Goal: Task Accomplishment & Management: Complete application form

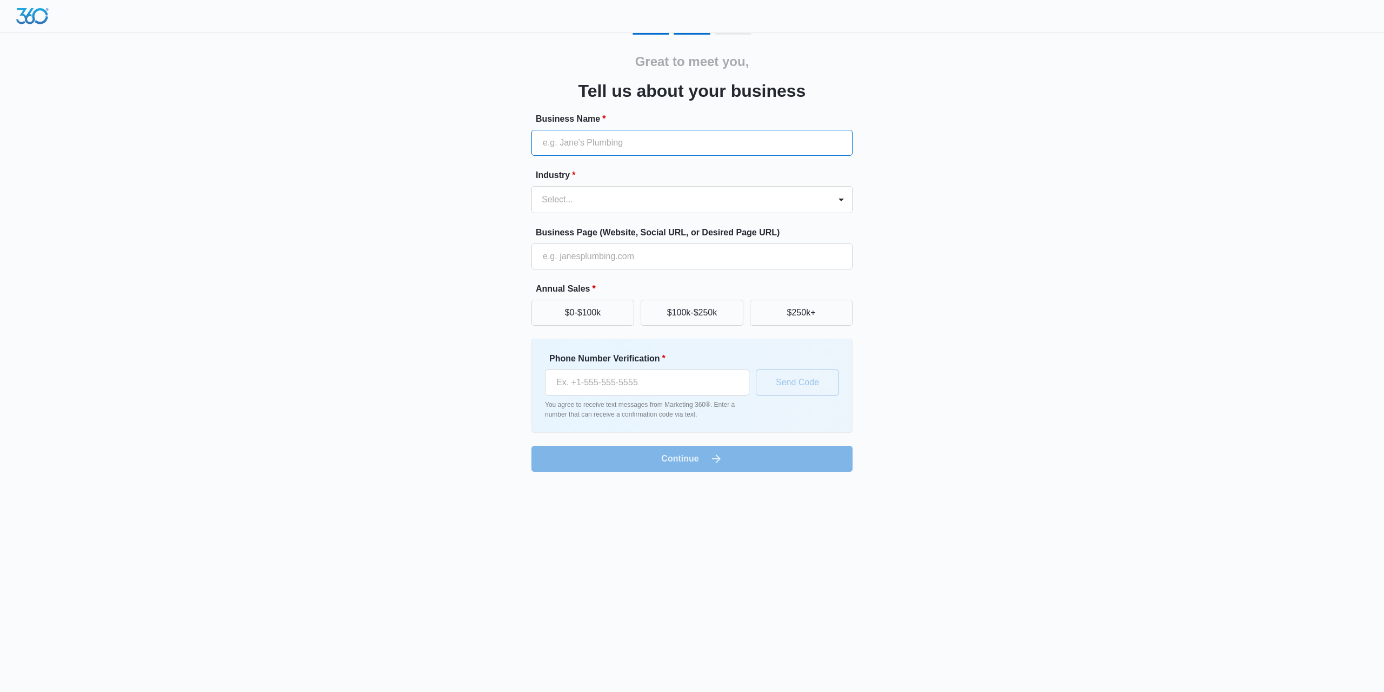
click at [657, 150] on input "Business Name *" at bounding box center [691, 143] width 321 height 26
type input "[PERSON_NAME]"
click at [602, 203] on div at bounding box center [679, 199] width 275 height 15
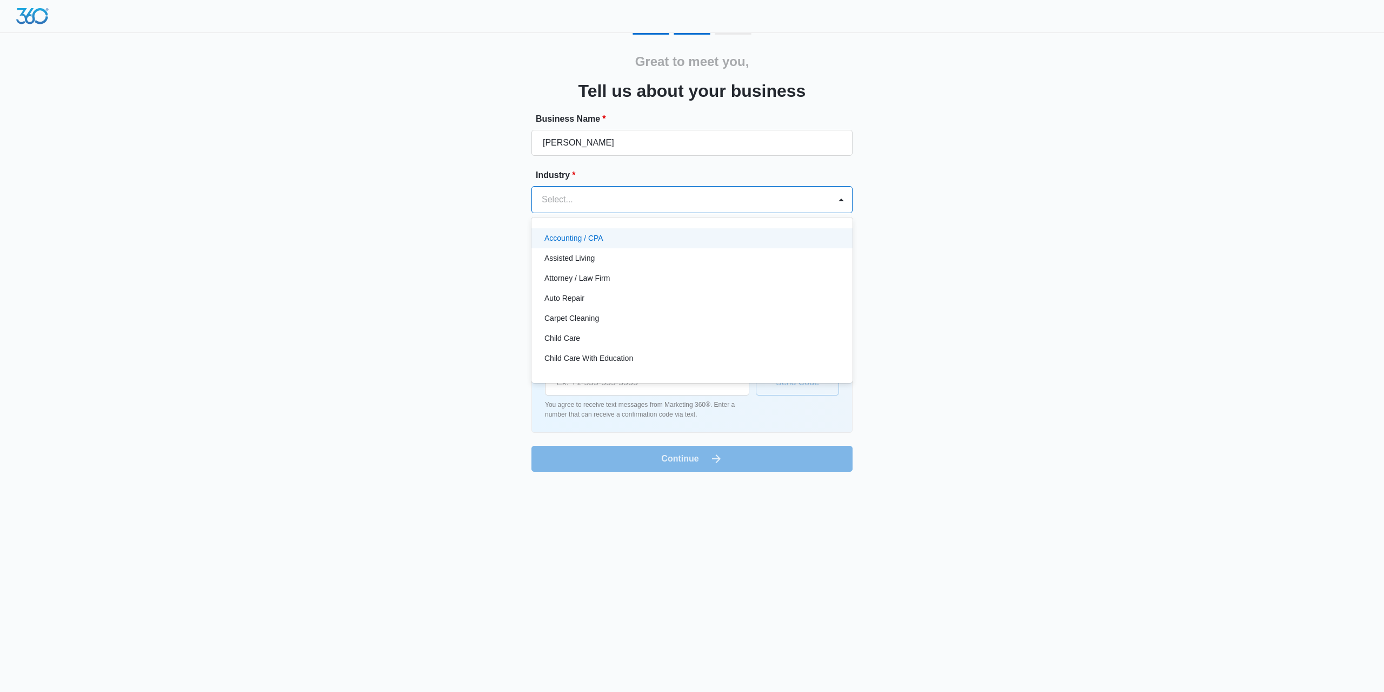
click at [582, 263] on p "Assisted Living" at bounding box center [569, 257] width 50 height 11
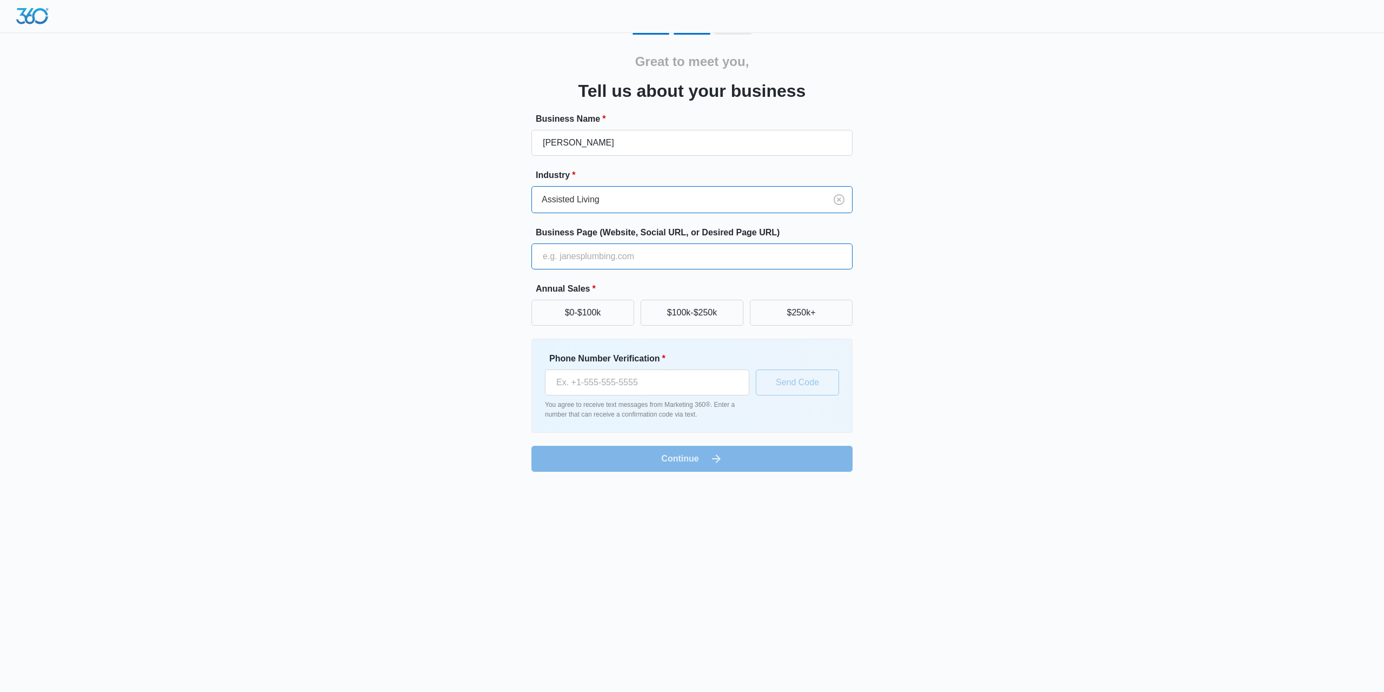
click at [604, 261] on input "Business Page (Website, Social URL, or Desired Page URL)" at bounding box center [691, 256] width 321 height 26
type input "[DOMAIN_NAME]"
click at [619, 314] on button "$0-$100k" at bounding box center [582, 313] width 103 height 26
click at [644, 374] on input "Phone Number Verification *" at bounding box center [647, 382] width 204 height 26
type input "[PHONE_NUMBER]"
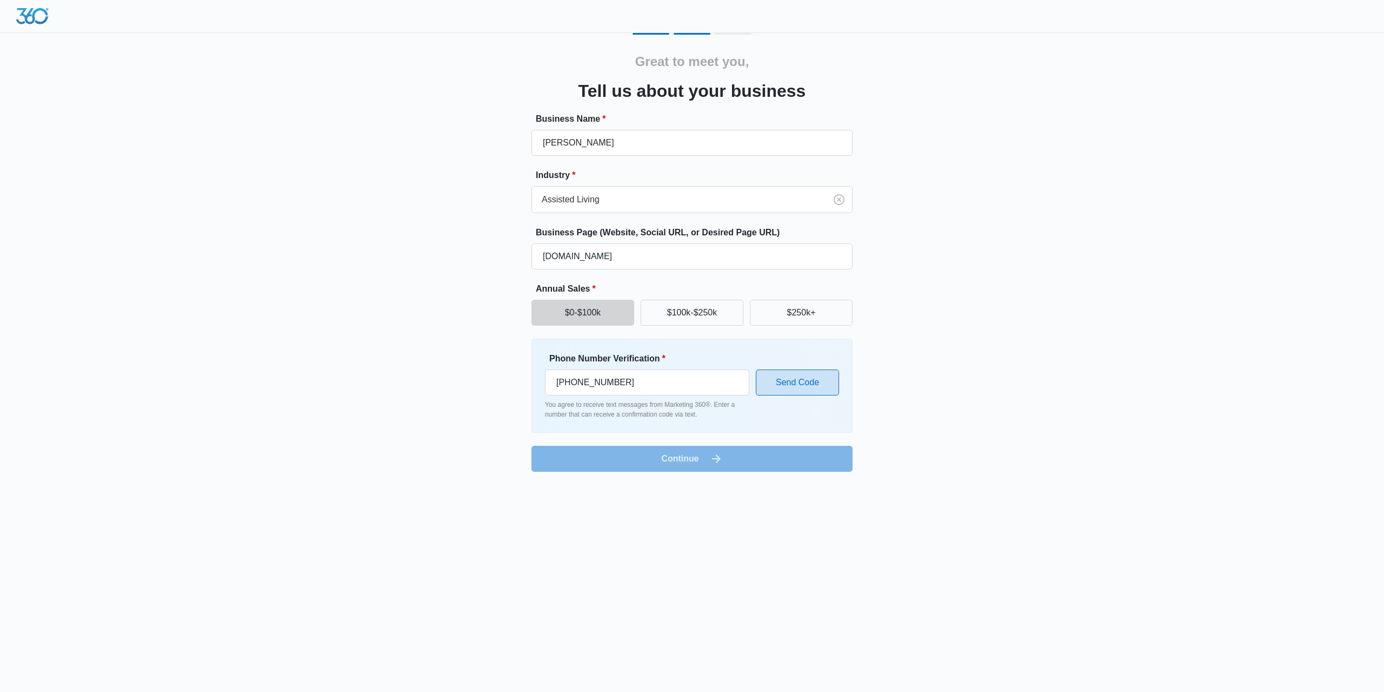
click at [800, 376] on button "Send Code" at bounding box center [797, 382] width 83 height 26
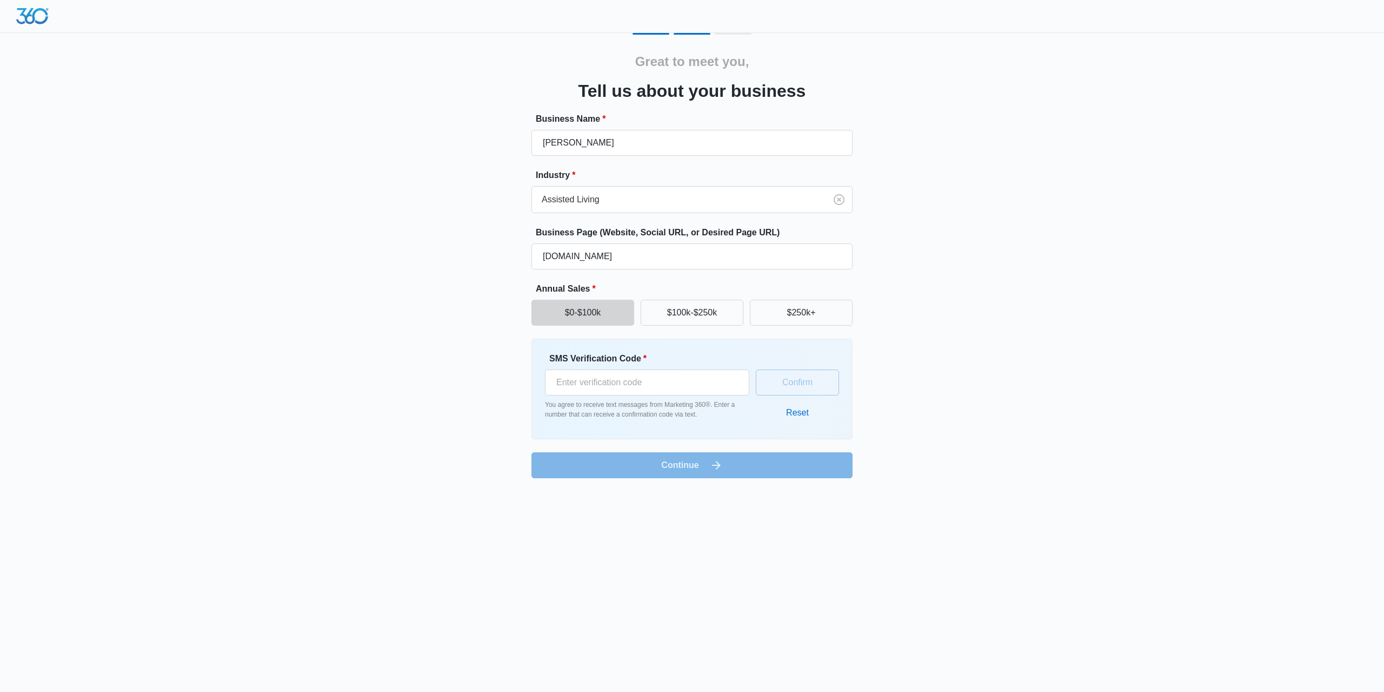
click at [662, 453] on form "Business Name * [PERSON_NAME] Industry * Assisted Living Business Page (Website…" at bounding box center [691, 294] width 321 height 365
click at [588, 384] on input "SMS Verification Code *" at bounding box center [647, 382] width 204 height 26
type input "629431"
click at [802, 378] on button "Confirm" at bounding box center [797, 382] width 83 height 26
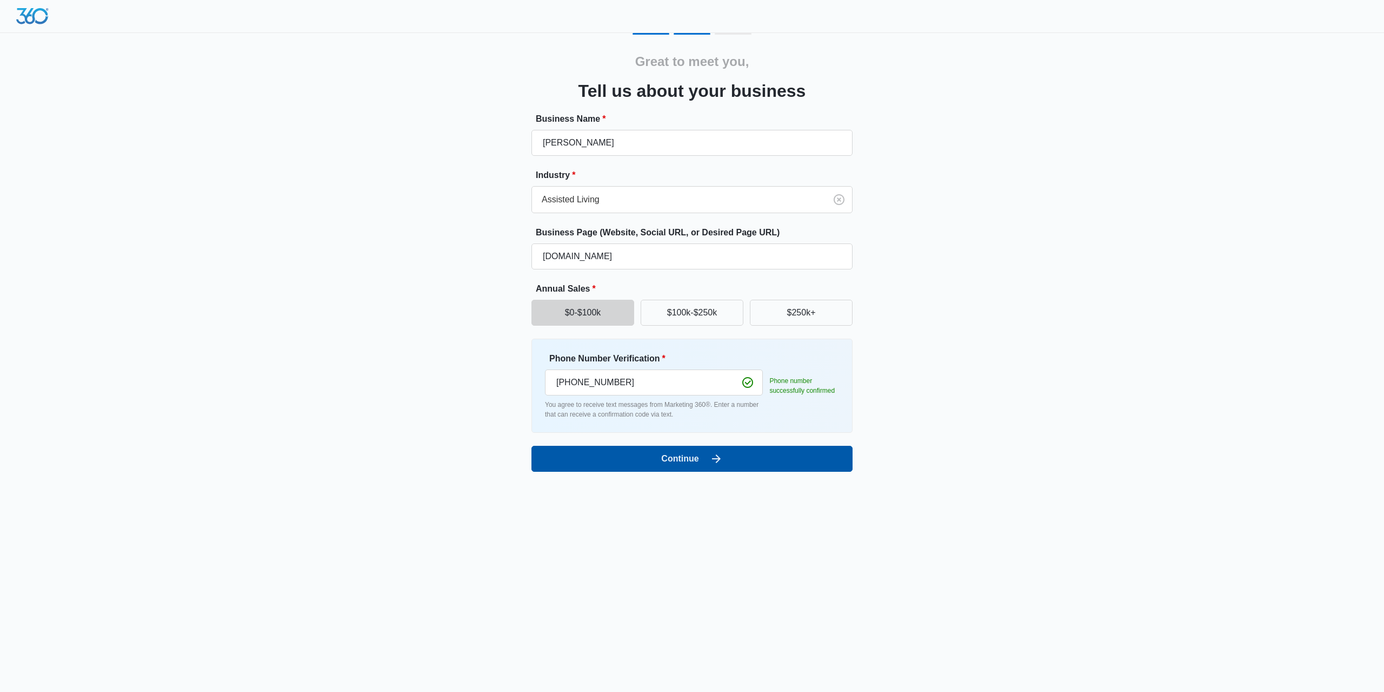
click at [642, 455] on button "Continue" at bounding box center [691, 459] width 321 height 26
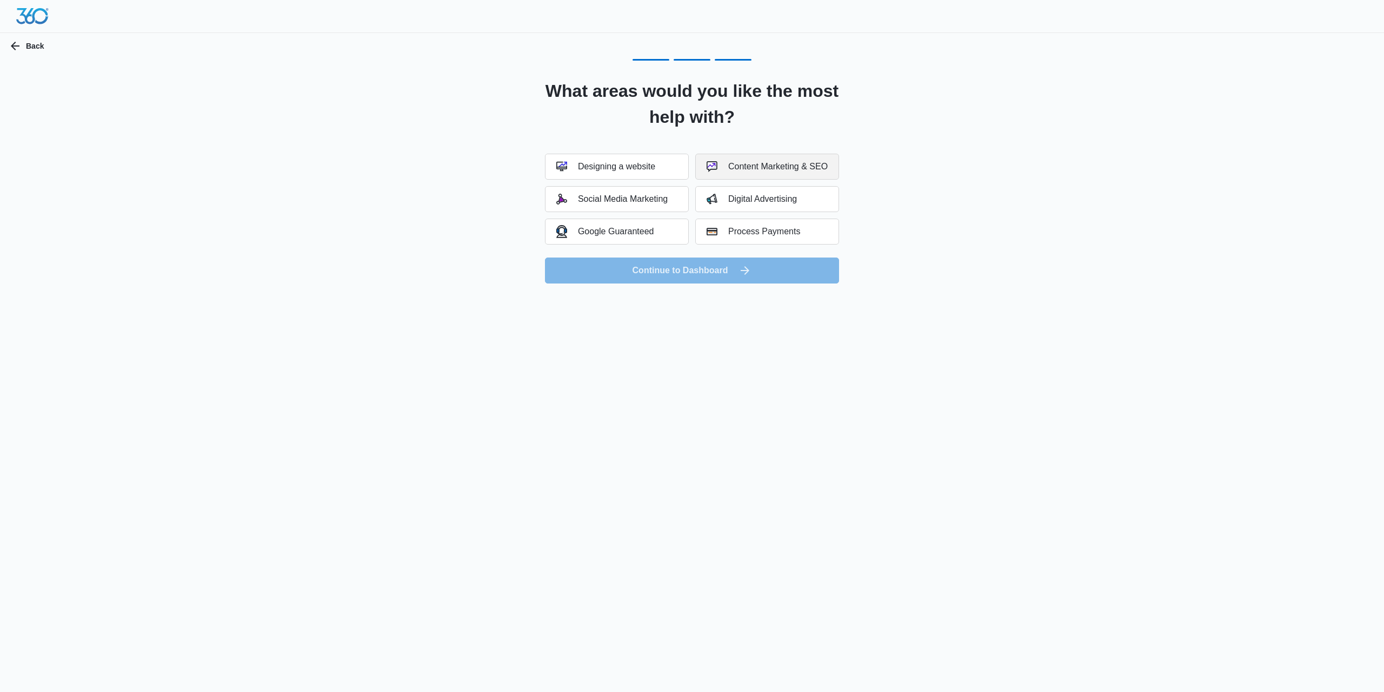
click at [710, 168] on img "button" at bounding box center [712, 166] width 11 height 11
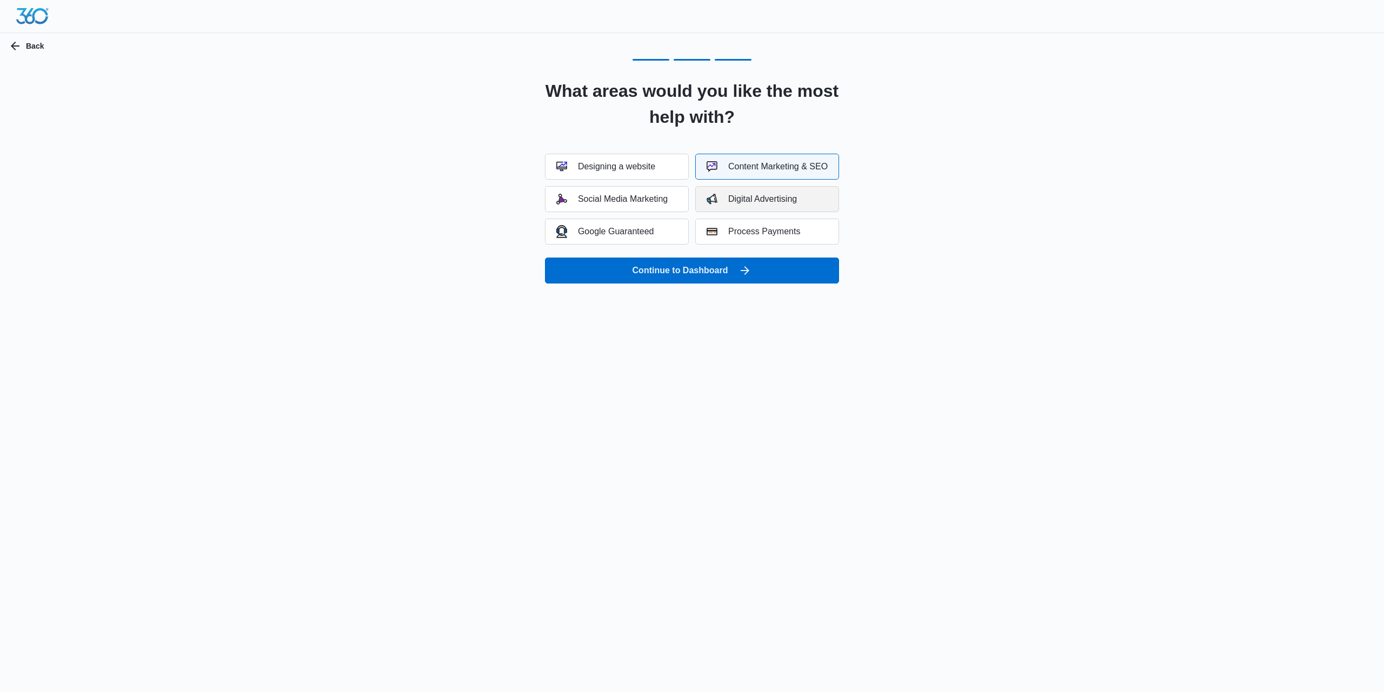
click at [729, 202] on div "Digital Advertising" at bounding box center [752, 199] width 90 height 11
click at [681, 267] on button "Continue to Dashboard" at bounding box center [692, 270] width 294 height 26
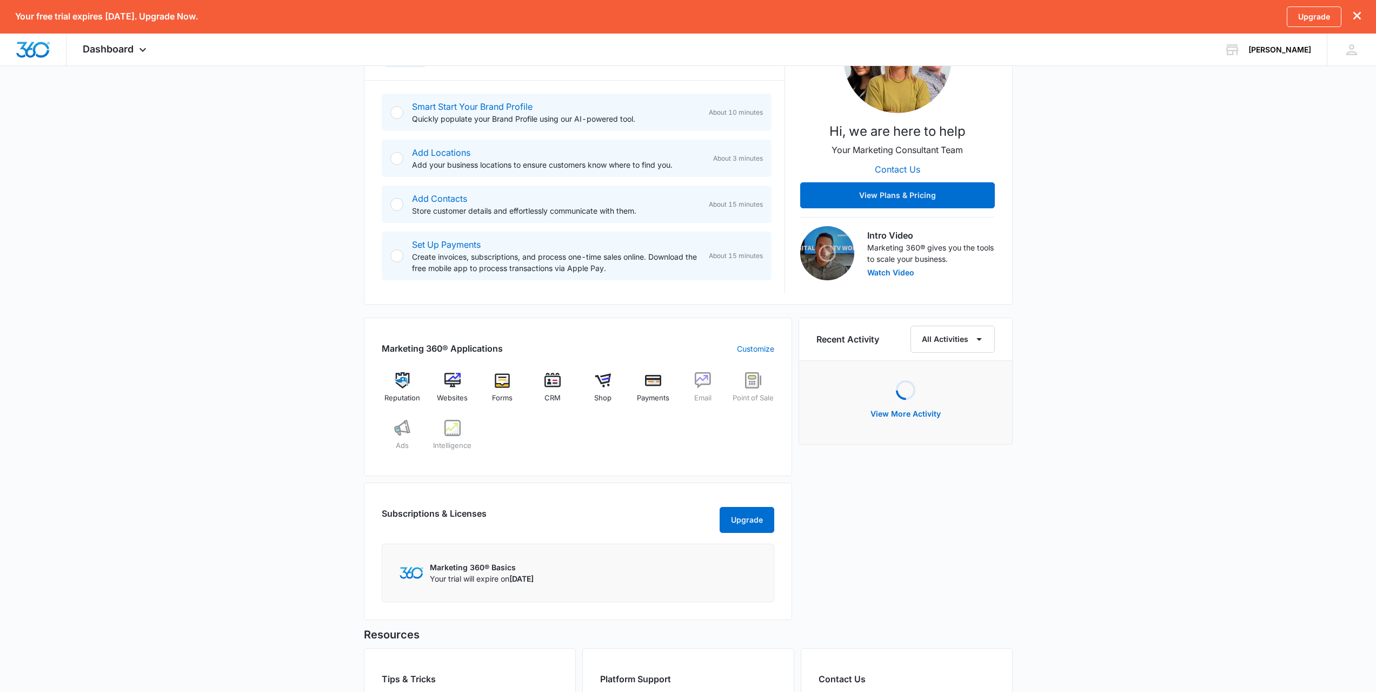
scroll to position [216, 0]
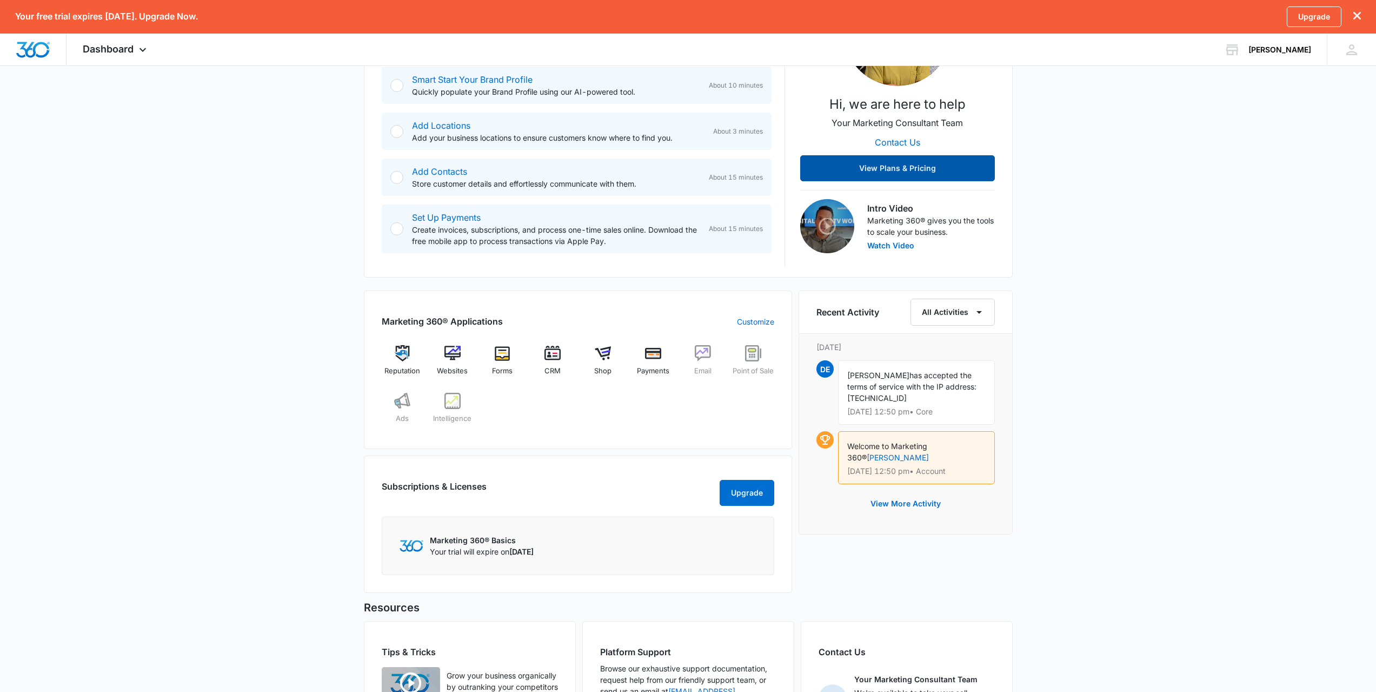
click at [937, 172] on button "View Plans & Pricing" at bounding box center [897, 168] width 195 height 26
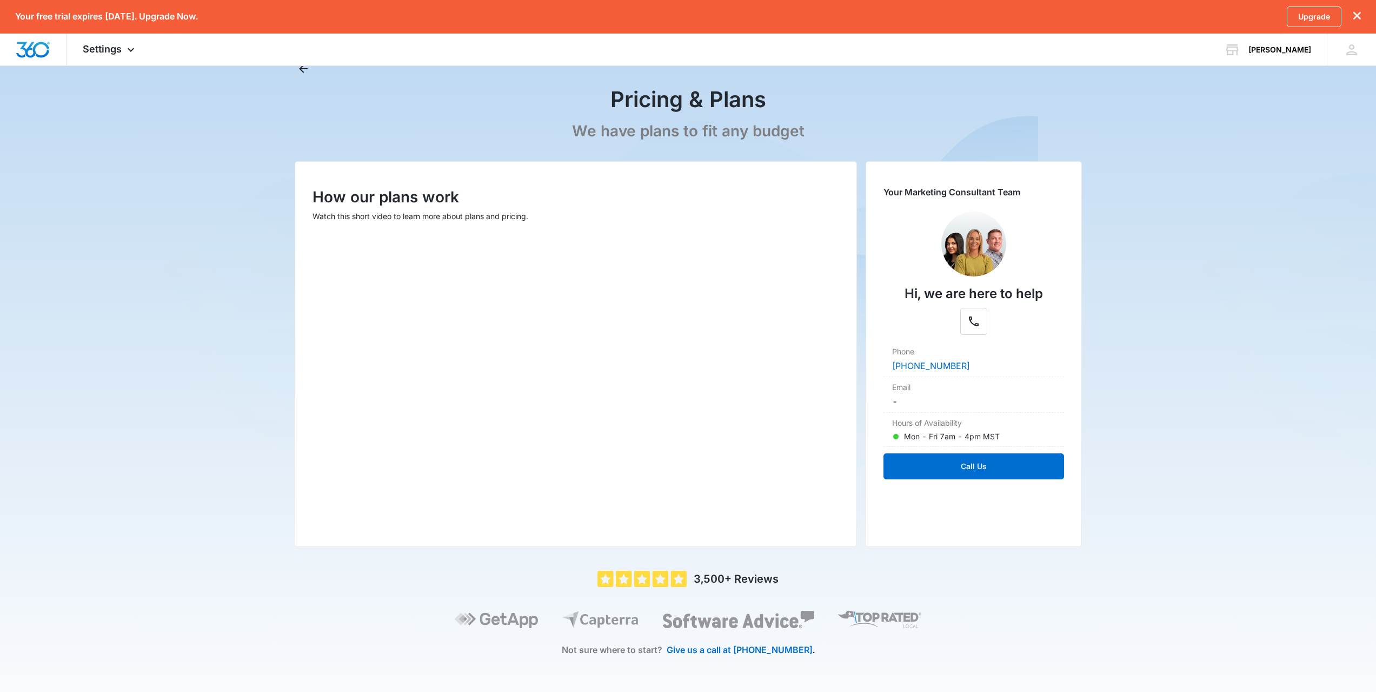
scroll to position [41, 0]
